Goal: Task Accomplishment & Management: Complete application form

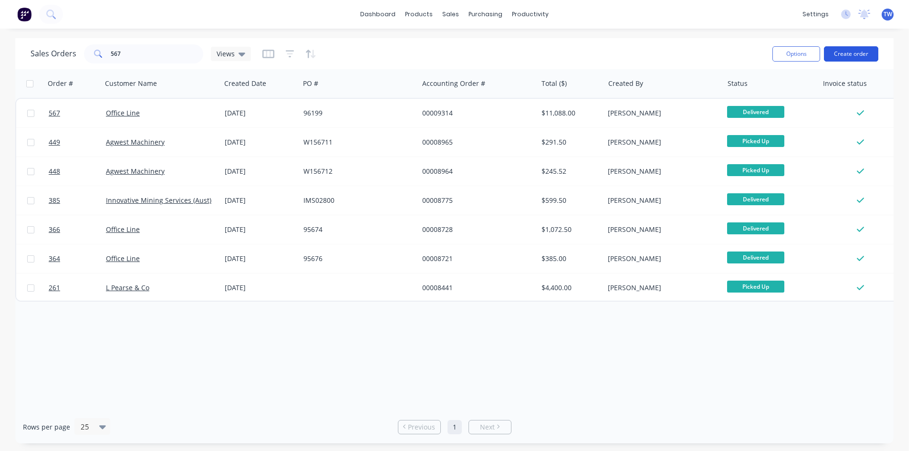
click at [828, 56] on button "Create order" at bounding box center [851, 53] width 54 height 15
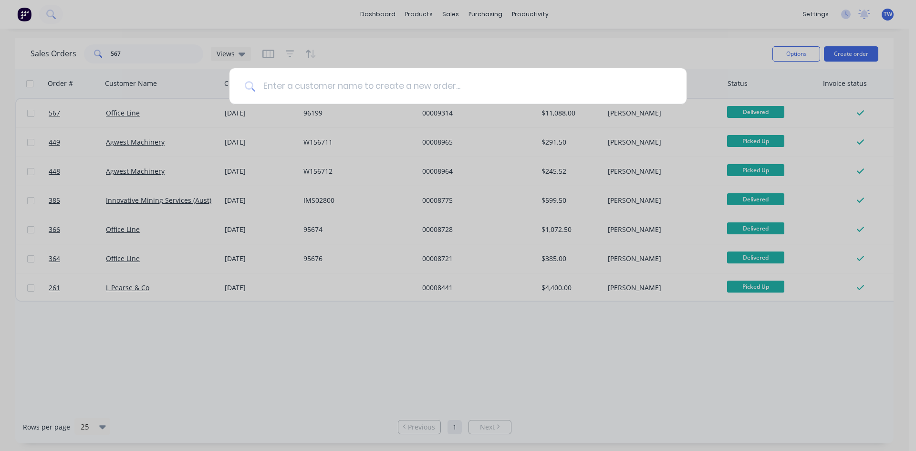
click at [554, 76] on input at bounding box center [463, 86] width 416 height 36
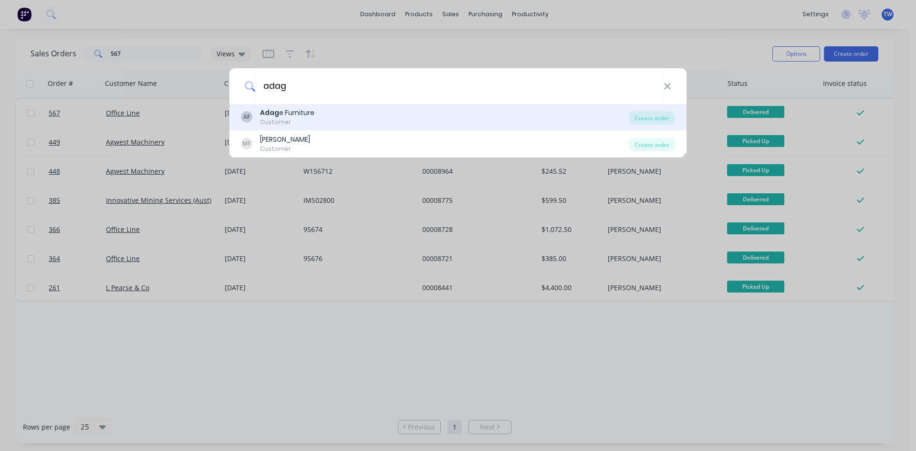
type input "adag"
click at [374, 128] on div "AF Adag e Furniture Customer Create order" at bounding box center [457, 117] width 457 height 27
click at [279, 118] on div "Customer" at bounding box center [287, 122] width 54 height 9
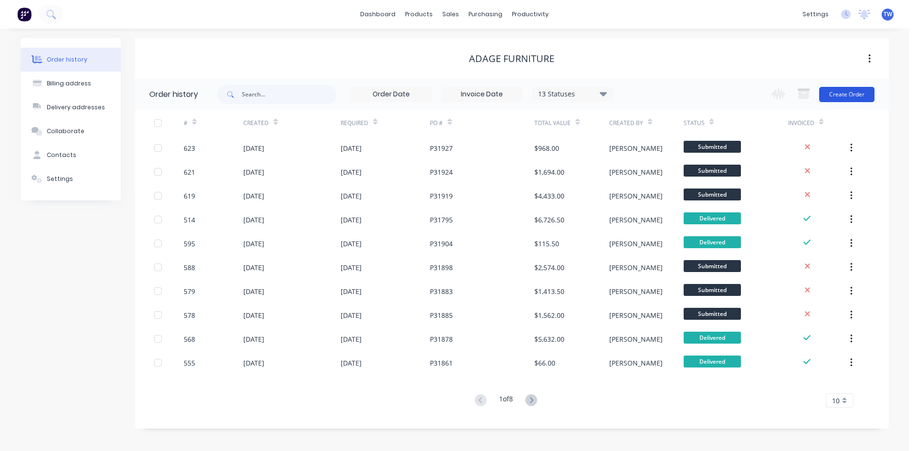
click at [834, 96] on button "Create Order" at bounding box center [846, 94] width 55 height 15
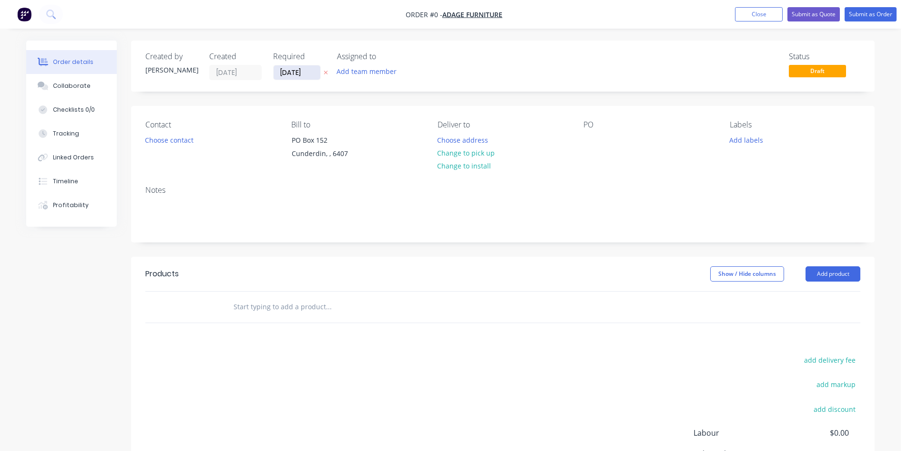
click at [296, 72] on input "[DATE]" at bounding box center [297, 72] width 47 height 14
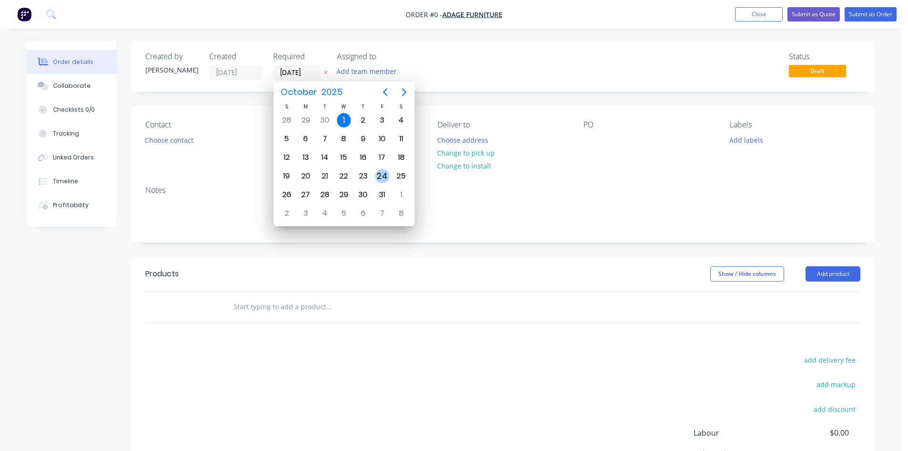
click at [387, 175] on div "24" at bounding box center [382, 176] width 14 height 14
type input "[DATE]"
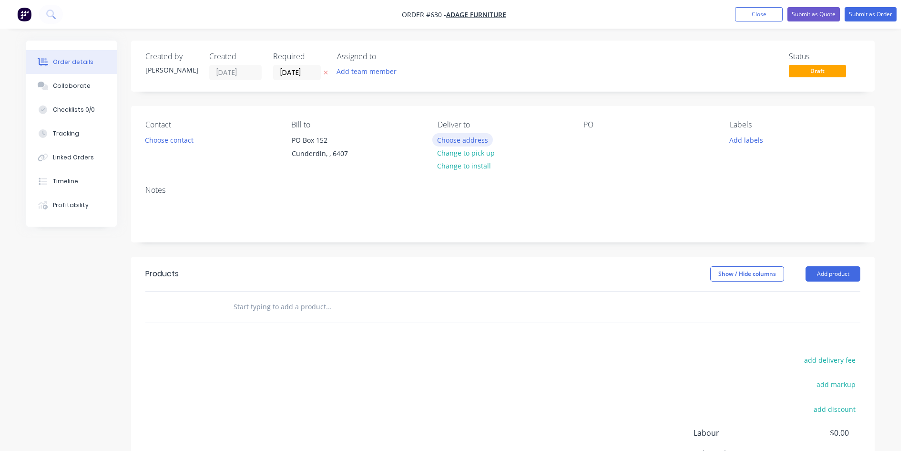
click at [475, 140] on button "Choose address" at bounding box center [463, 139] width 61 height 13
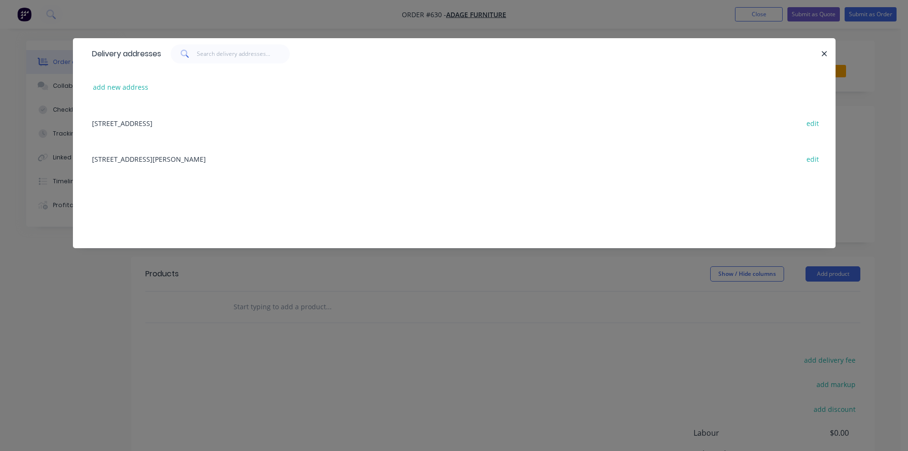
drag, startPoint x: 265, startPoint y: 161, endPoint x: 269, endPoint y: 156, distance: 6.1
click at [266, 160] on div "[STREET_ADDRESS][PERSON_NAME] edit" at bounding box center [454, 159] width 734 height 36
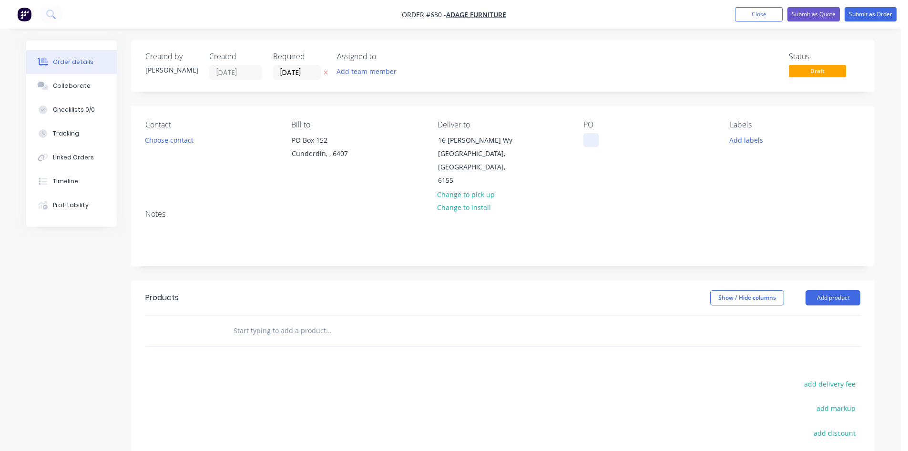
click at [598, 139] on div at bounding box center [591, 140] width 15 height 14
click at [850, 290] on button "Add product" at bounding box center [833, 297] width 55 height 15
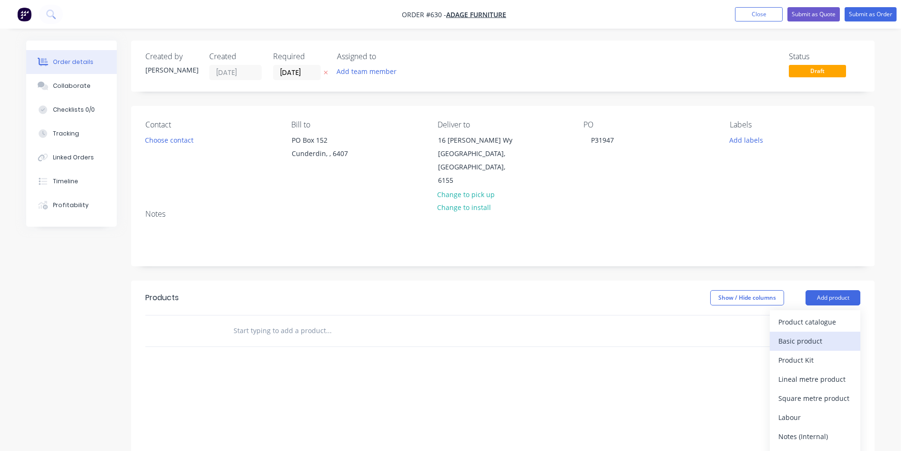
click at [833, 334] on div "Basic product" at bounding box center [815, 341] width 73 height 14
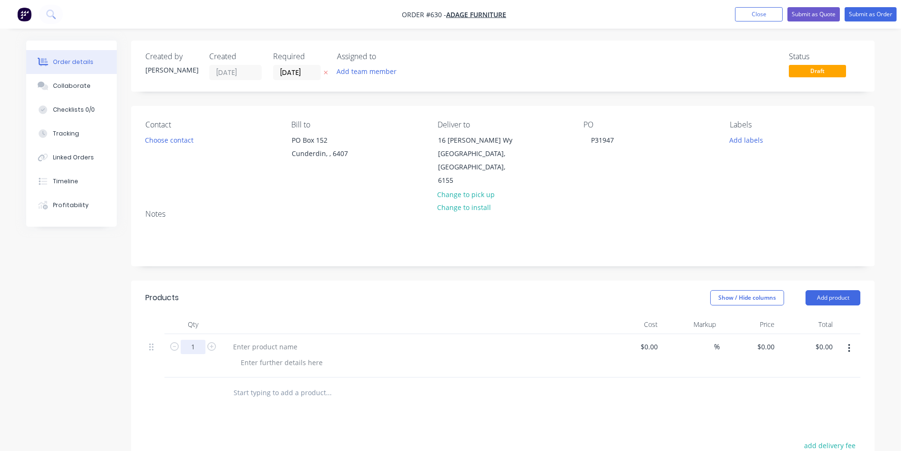
click at [203, 340] on input "1" at bounding box center [193, 347] width 25 height 14
type input "3"
click at [248, 340] on div at bounding box center [266, 347] width 80 height 14
click at [294, 340] on div at bounding box center [266, 347] width 80 height 14
paste div
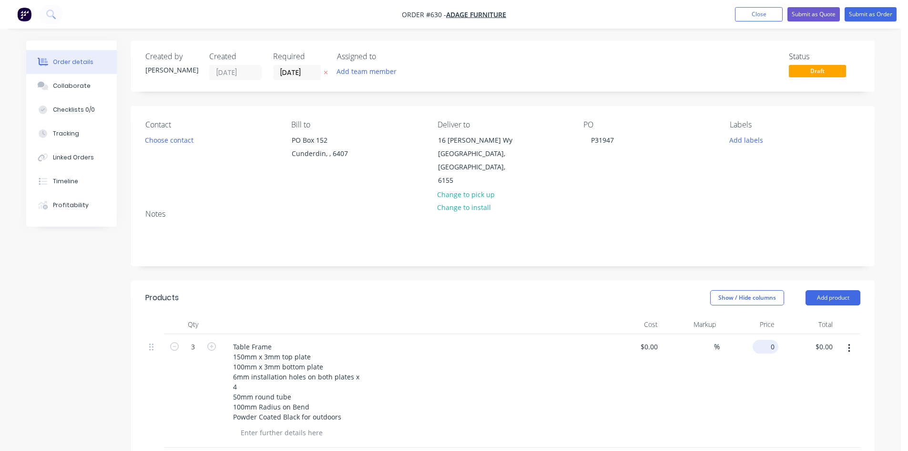
click at [770, 340] on input "0" at bounding box center [768, 347] width 22 height 14
type input "$145.00"
type input "$435.00"
click at [861, 16] on button "Submit as Order" at bounding box center [871, 14] width 52 height 14
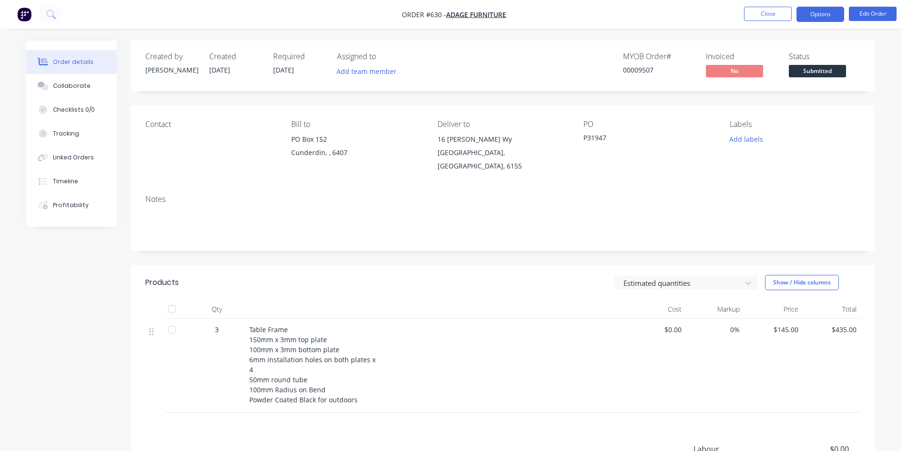
click at [811, 16] on button "Options" at bounding box center [821, 14] width 48 height 15
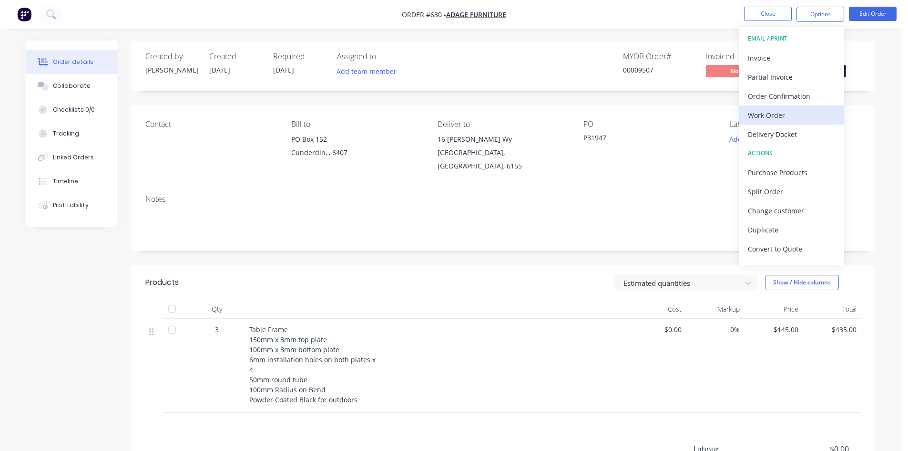
click at [773, 115] on div "Work Order" at bounding box center [792, 115] width 88 height 14
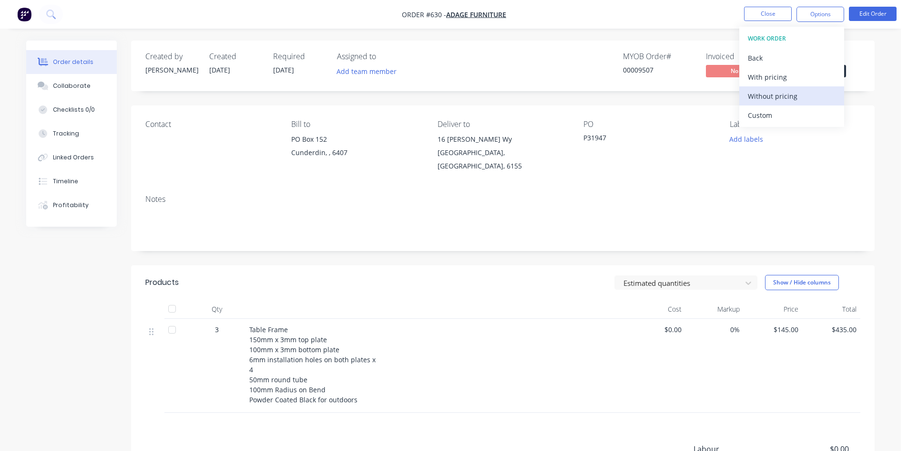
click at [788, 93] on div "Without pricing" at bounding box center [792, 96] width 88 height 14
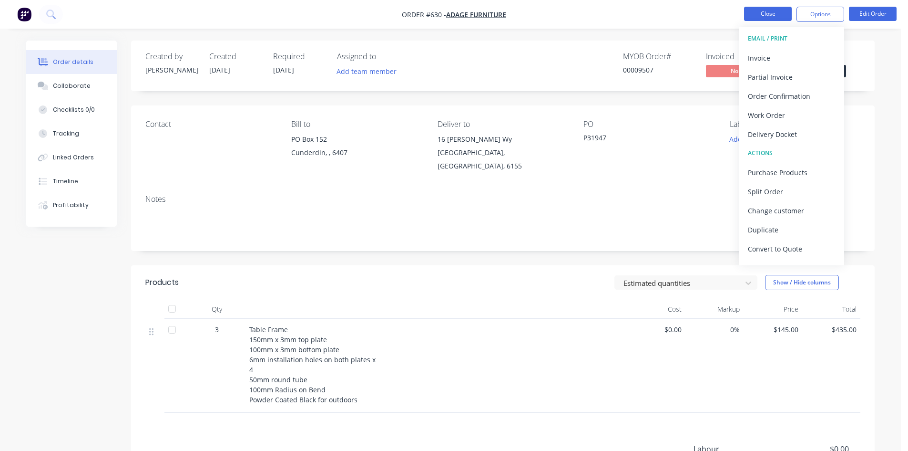
click at [759, 10] on button "Close" at bounding box center [768, 14] width 48 height 14
